Goal: Navigation & Orientation: Understand site structure

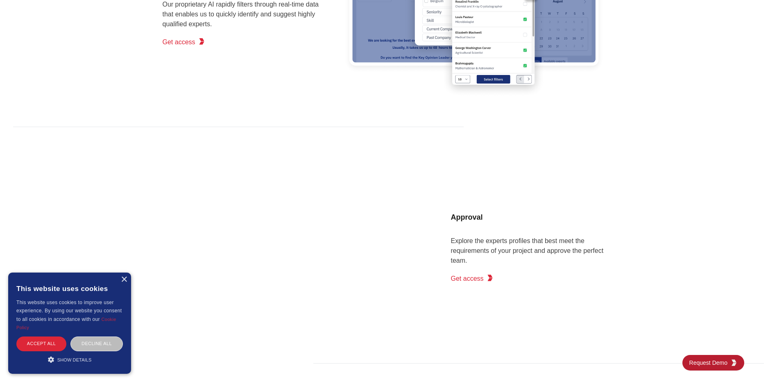
scroll to position [942, 0]
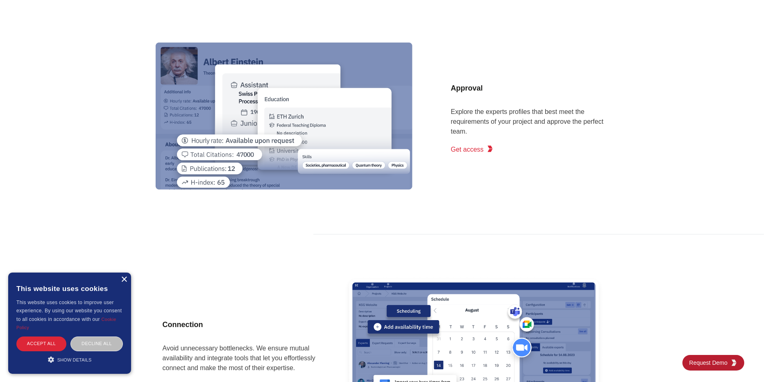
click at [122, 279] on div "×" at bounding box center [124, 279] width 6 height 6
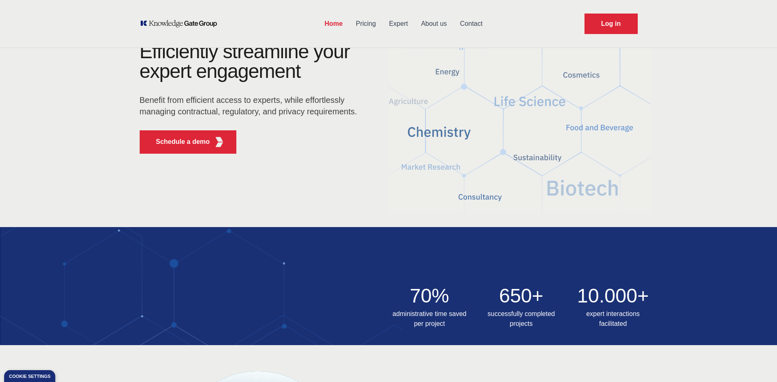
scroll to position [0, 0]
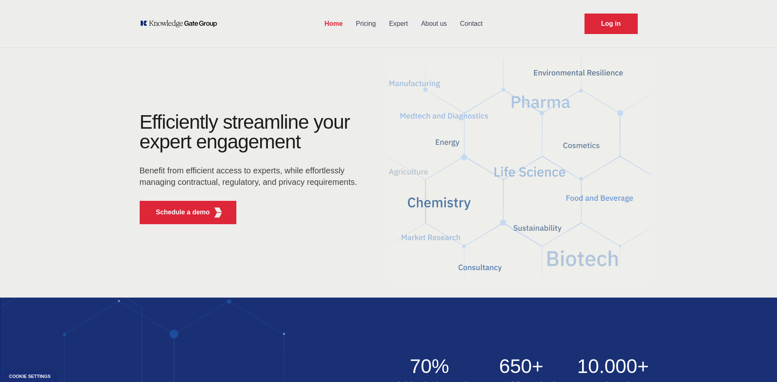
click at [424, 23] on link "About us" at bounding box center [433, 23] width 39 height 21
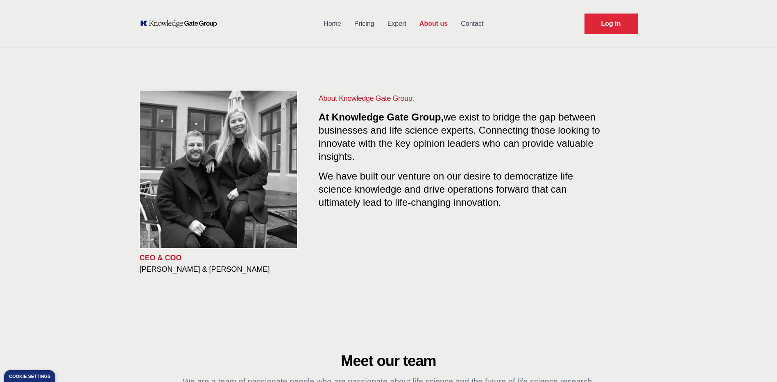
click at [473, 23] on link "Contact" at bounding box center [472, 23] width 36 height 21
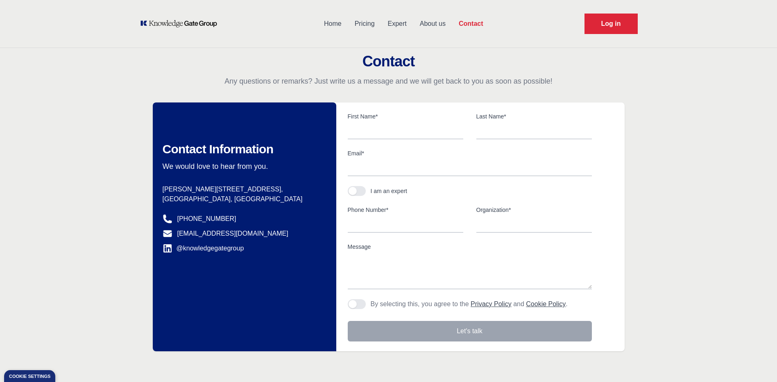
click at [389, 25] on link "Expert" at bounding box center [397, 23] width 32 height 21
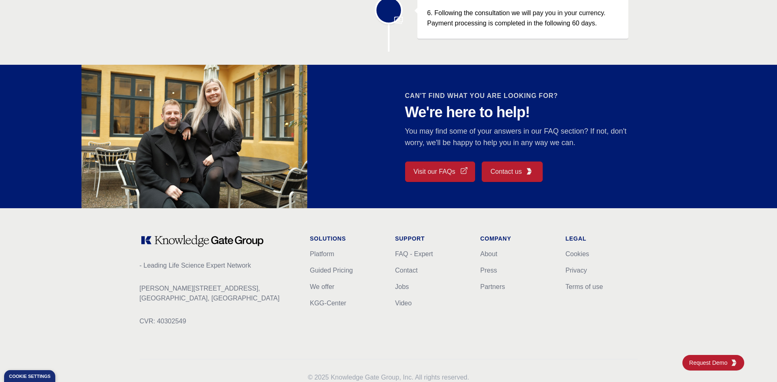
scroll to position [682, 0]
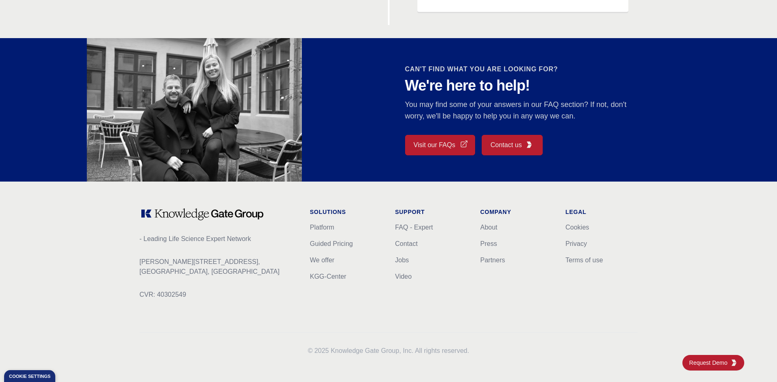
click at [418, 143] on link "Visit our FAQs" at bounding box center [440, 145] width 70 height 20
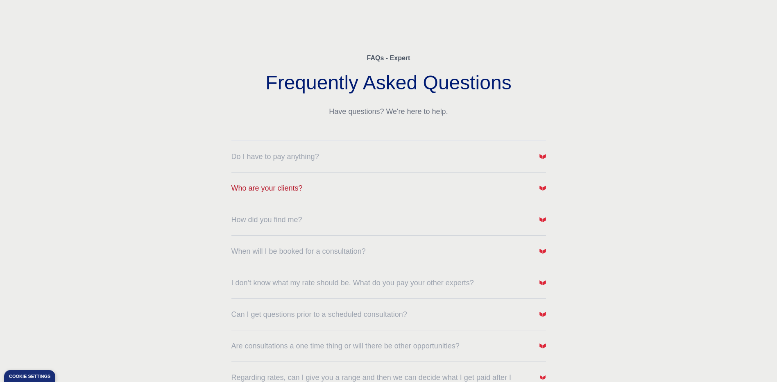
scroll to position [41, 0]
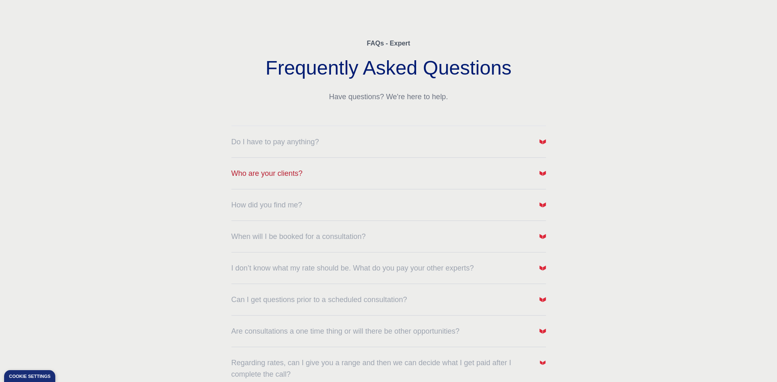
click at [522, 170] on button "Who are your clients?" at bounding box center [388, 173] width 315 height 11
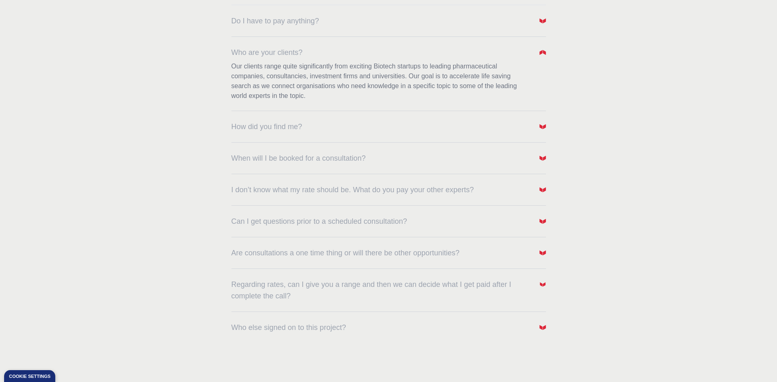
scroll to position [164, 0]
click at [540, 223] on span "button" at bounding box center [542, 218] width 7 height 11
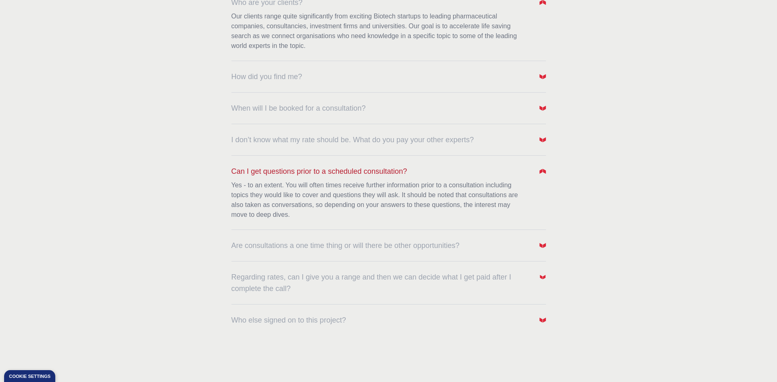
scroll to position [287, 0]
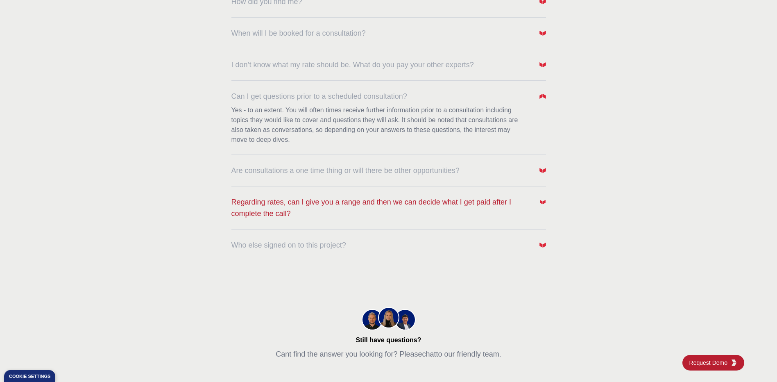
click at [536, 204] on button "Regarding rates, can I give you a range and then we can decide what I get paid …" at bounding box center [388, 207] width 315 height 23
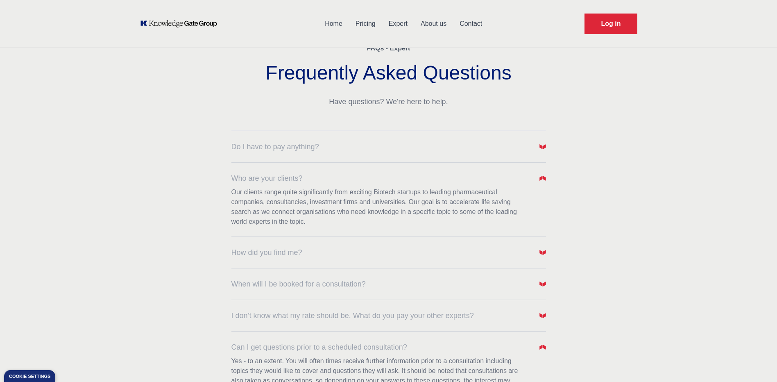
scroll to position [0, 0]
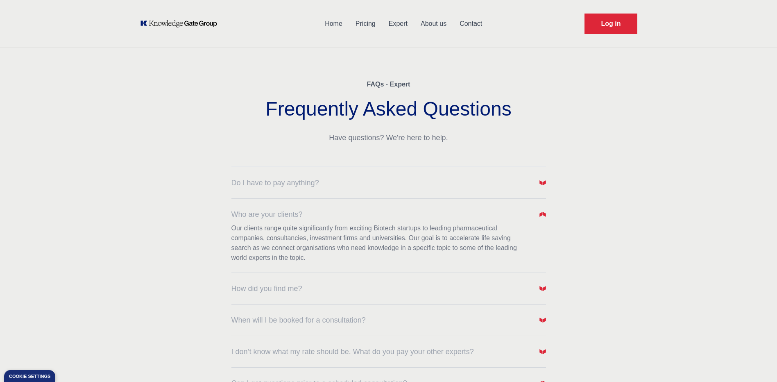
click at [200, 21] on icon "KOL Knowledge Platform: Talk to Key External Experts (KEE)" at bounding box center [187, 23] width 59 height 7
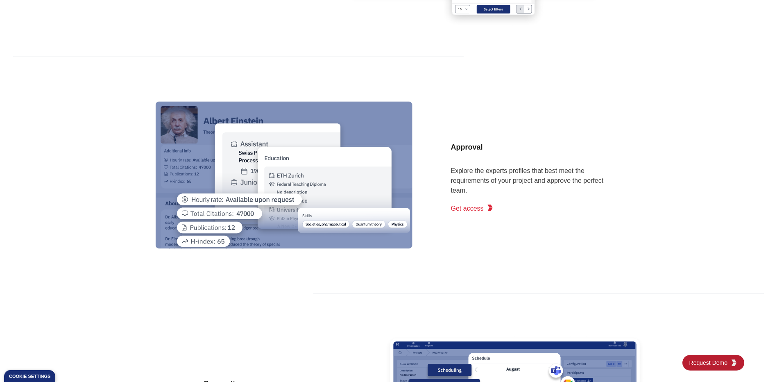
scroll to position [901, 0]
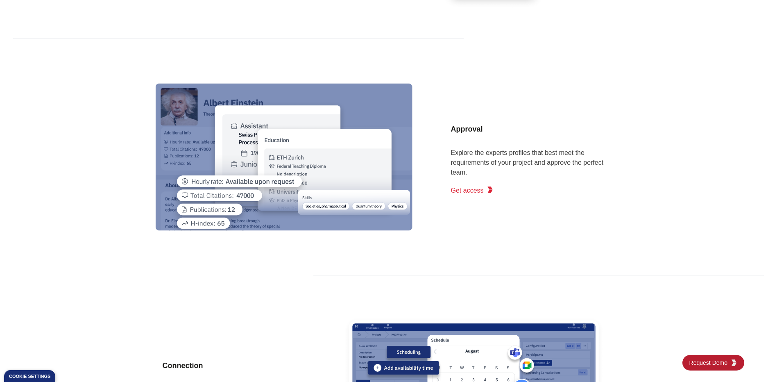
click at [468, 191] on span "Get access" at bounding box center [467, 191] width 33 height 10
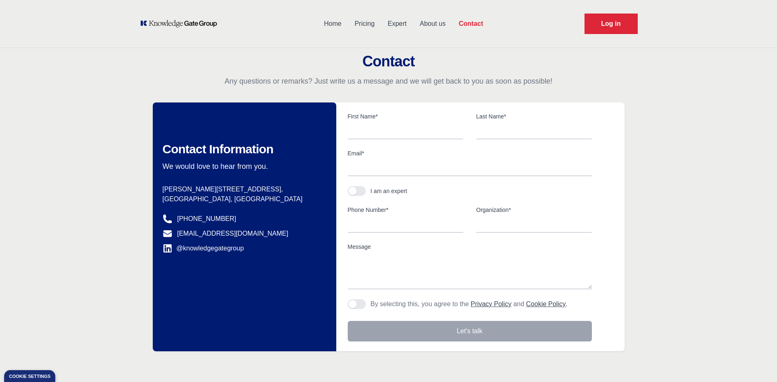
click at [638, 177] on div "Contact Any questions or remarks? Just write us a message and we will get back …" at bounding box center [388, 202] width 777 height 298
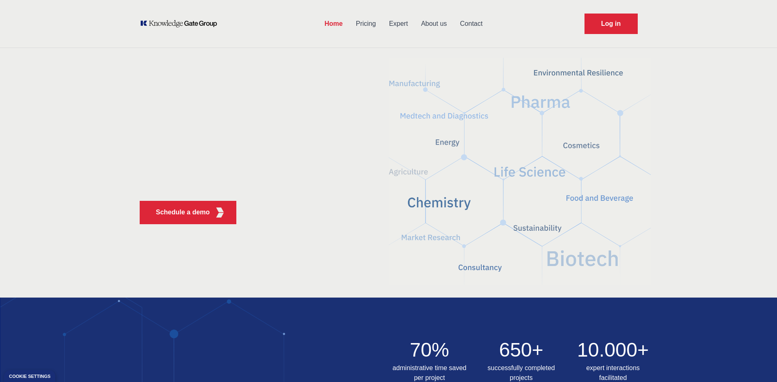
scroll to position [4, 0]
